Goal: Information Seeking & Learning: Learn about a topic

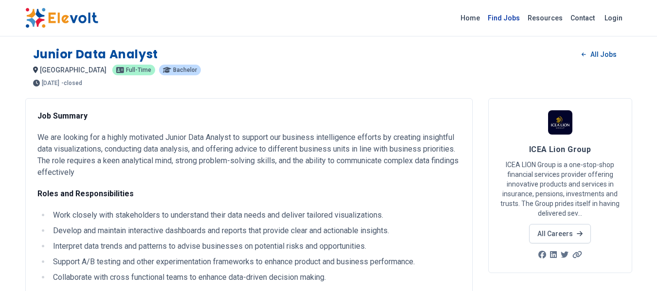
click at [504, 18] on link "Find Jobs" at bounding box center [504, 18] width 40 height 16
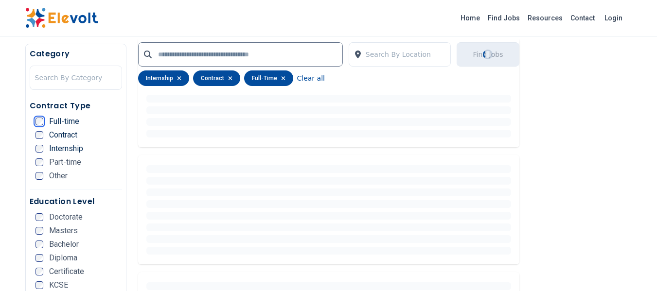
scroll to position [584, 0]
click at [39, 94] on div "Category Search By Category" at bounding box center [76, 71] width 92 height 46
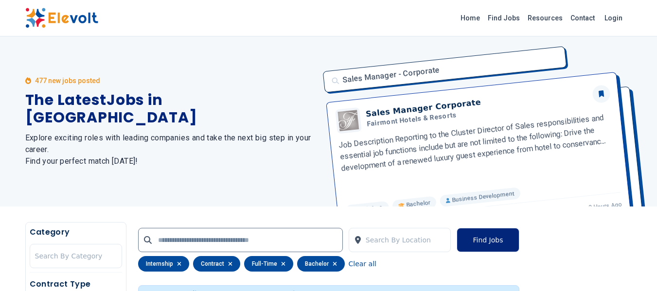
click at [492, 239] on button "Find Jobs" at bounding box center [488, 240] width 62 height 24
